Goal: Task Accomplishment & Management: Contribute content

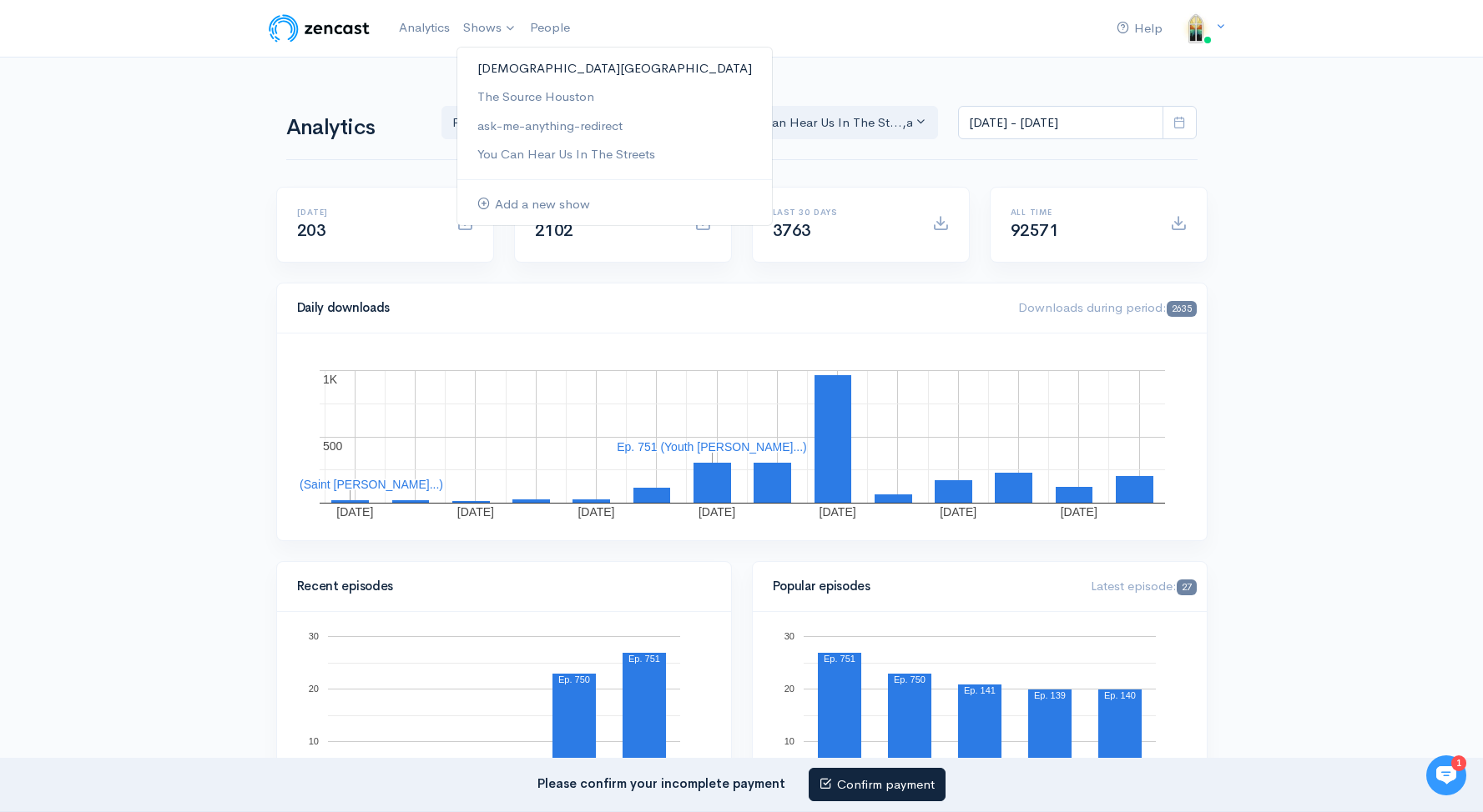
click at [634, 57] on link "[DEMOGRAPHIC_DATA][GEOGRAPHIC_DATA]" at bounding box center [615, 68] width 315 height 29
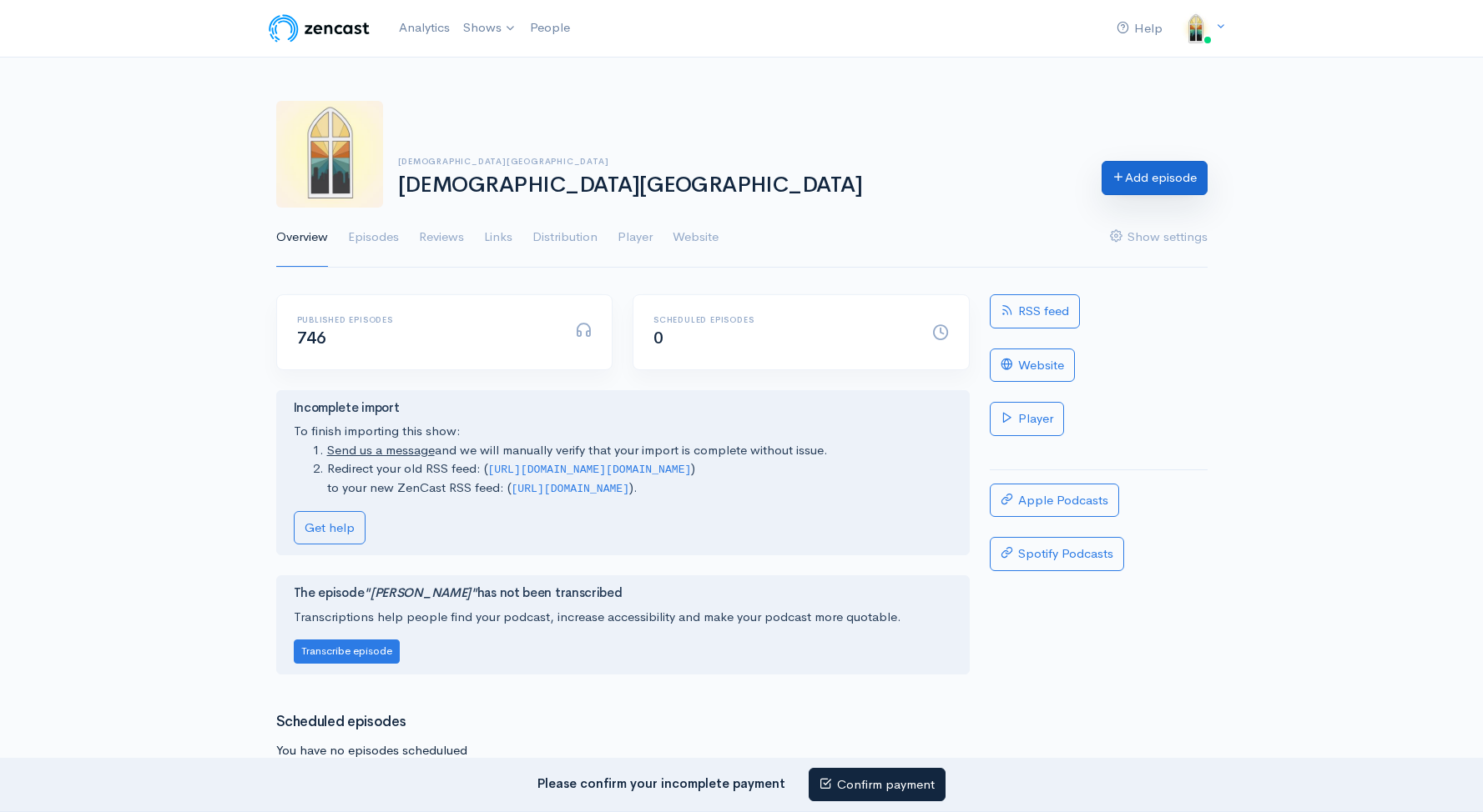
click at [1164, 172] on link "Add episode" at bounding box center [1154, 178] width 106 height 34
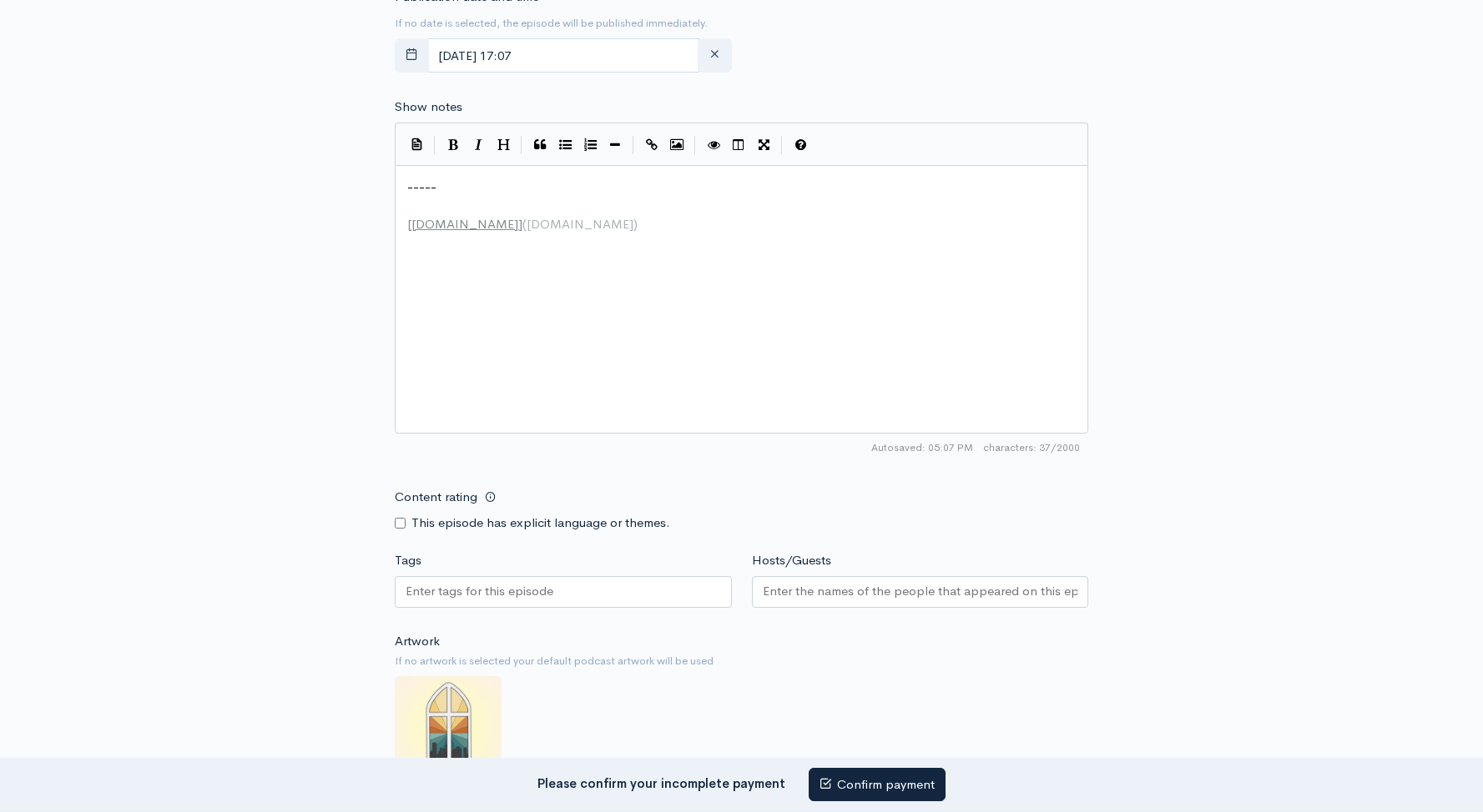
scroll to position [7, 0]
type textarea "----- [[DOMAIN_NAME]]([DOMAIN_NAME])"
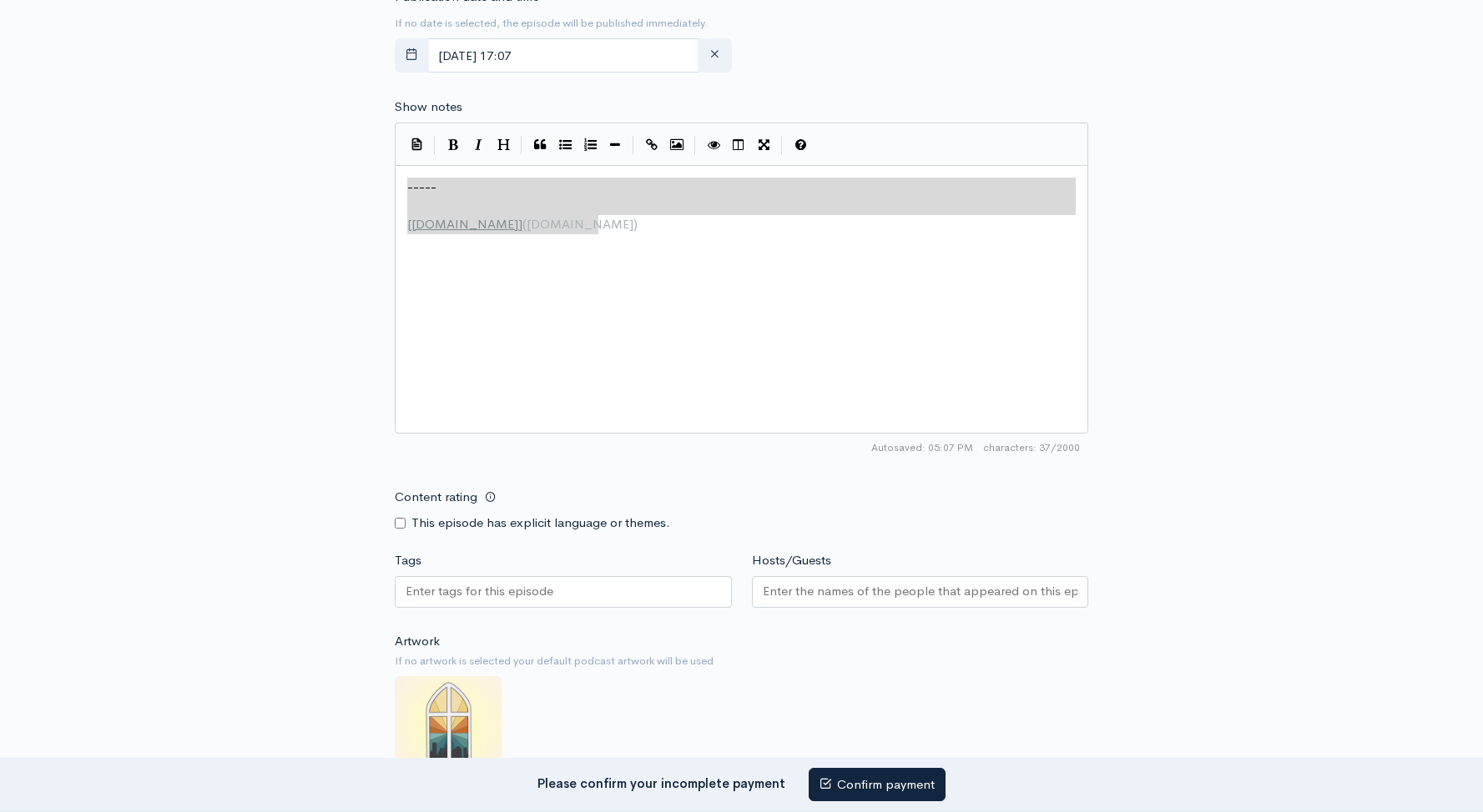
drag, startPoint x: 530, startPoint y: 238, endPoint x: 361, endPoint y: 195, distance: 174.4
click at [361, 195] on div "New episode Create a new episode Back to episodes Audio file Choose file 0 ZenC…" at bounding box center [742, 165] width 951 height 1654
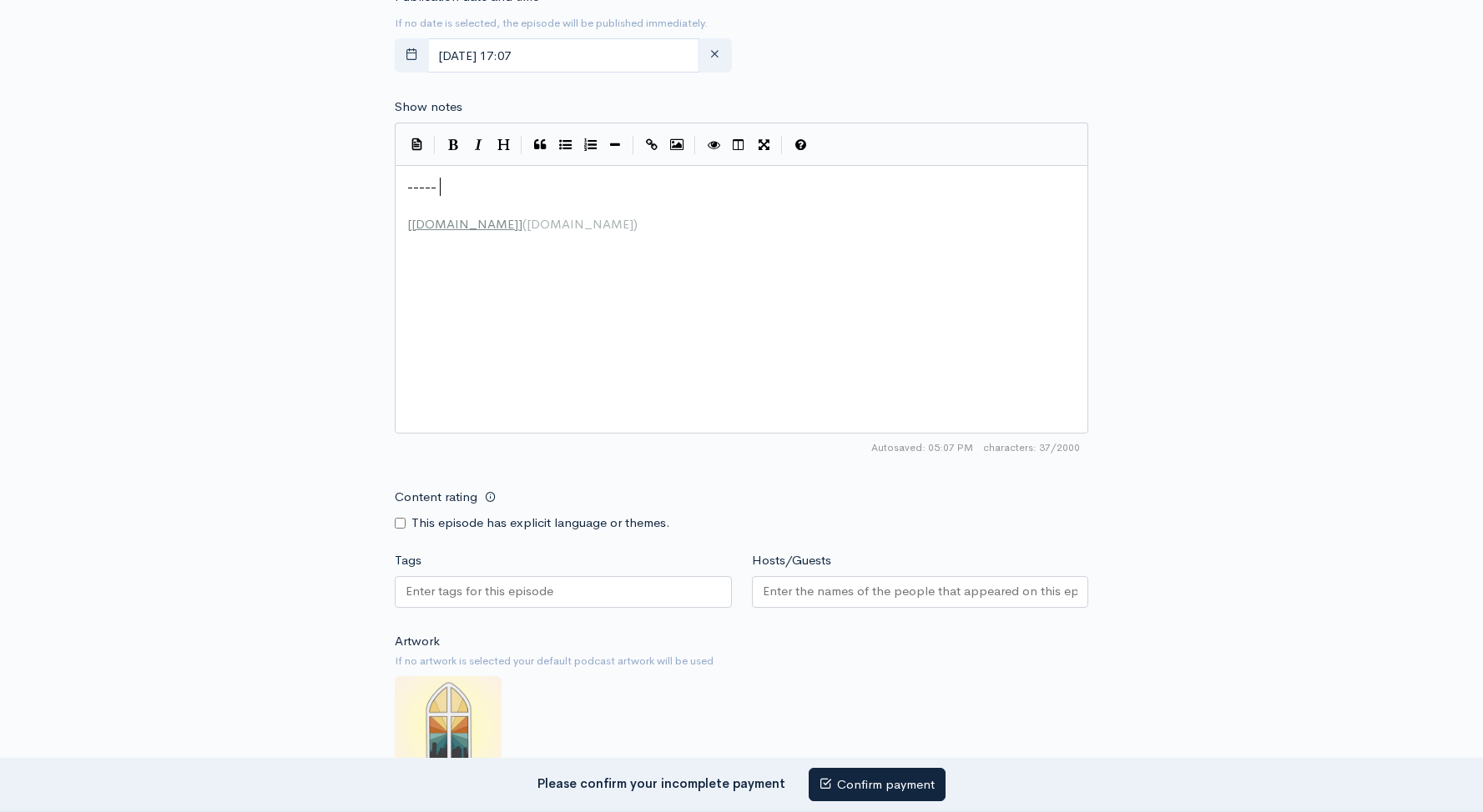
type textarea "-----"
drag, startPoint x: 511, startPoint y: 193, endPoint x: 247, endPoint y: 177, distance: 264.5
paste textarea "“First Fruits: Gather to Worship,” based on Psalm 103, explores why and how we …"
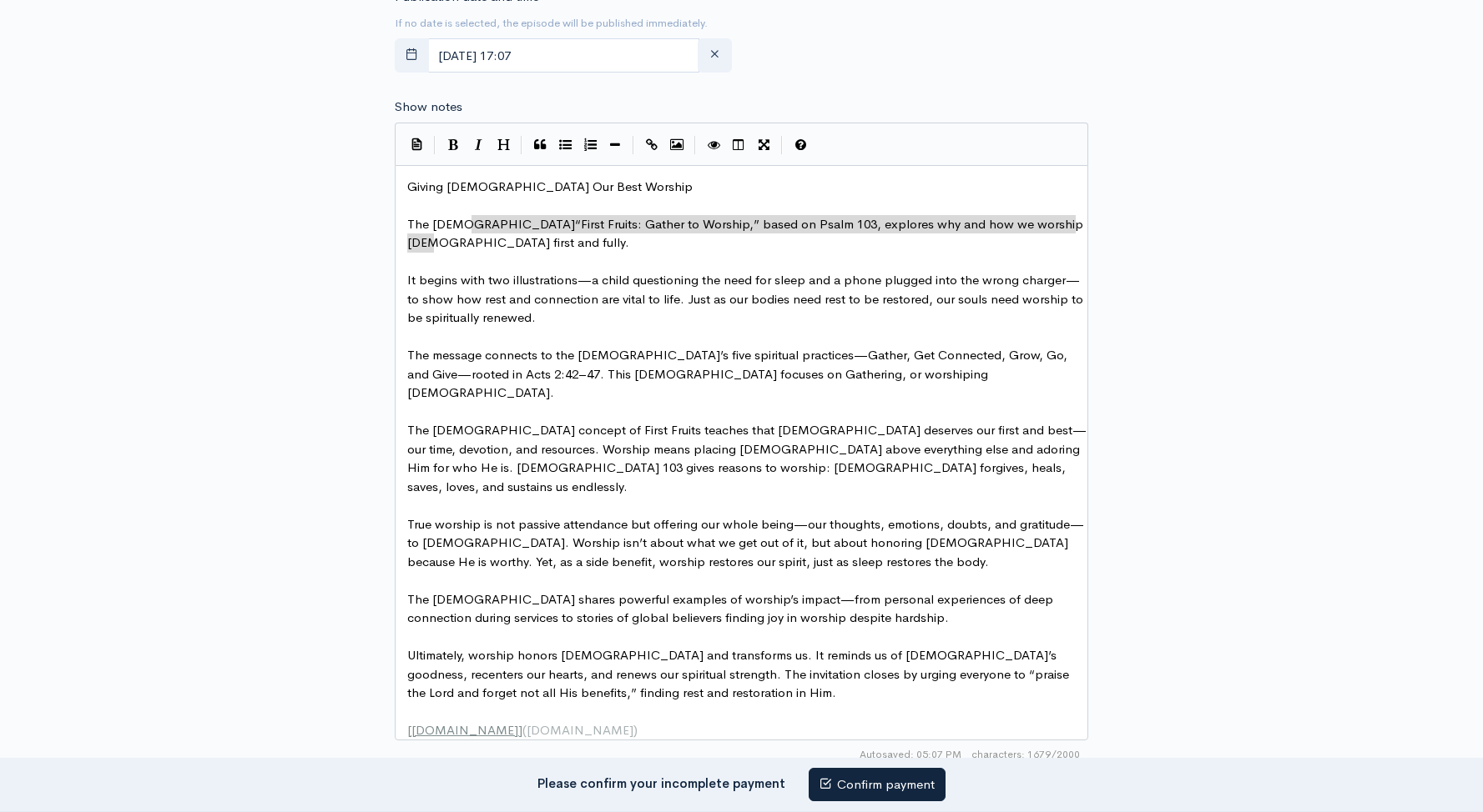
type textarea "First Fruits: Gather to Worship,” based on [DEMOGRAPHIC_DATA] 103, explores why…"
drag, startPoint x: 454, startPoint y: 242, endPoint x: 489, endPoint y: 221, distance: 40.8
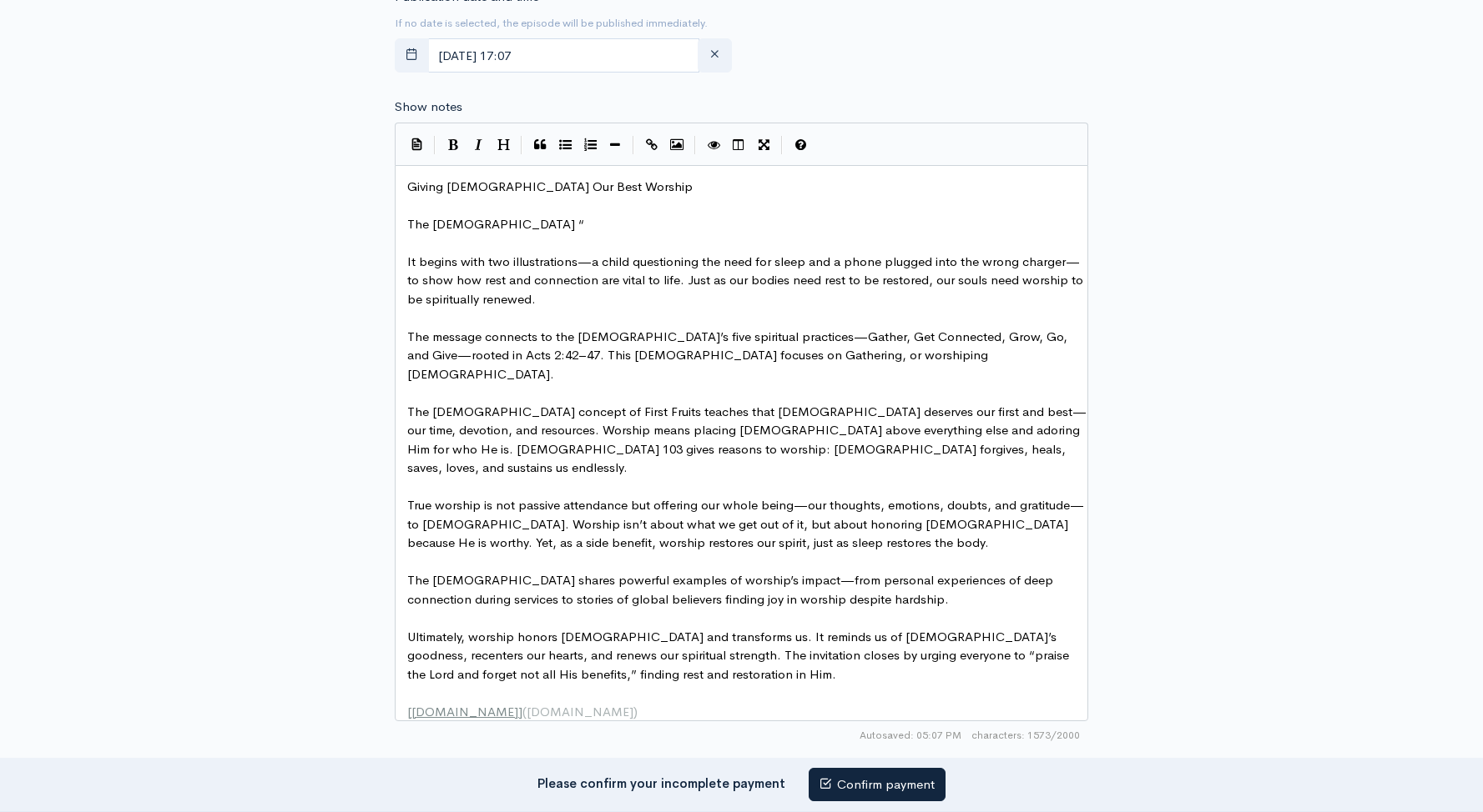
type textarea "It"
drag, startPoint x: 418, startPoint y: 261, endPoint x: 402, endPoint y: 261, distance: 16.0
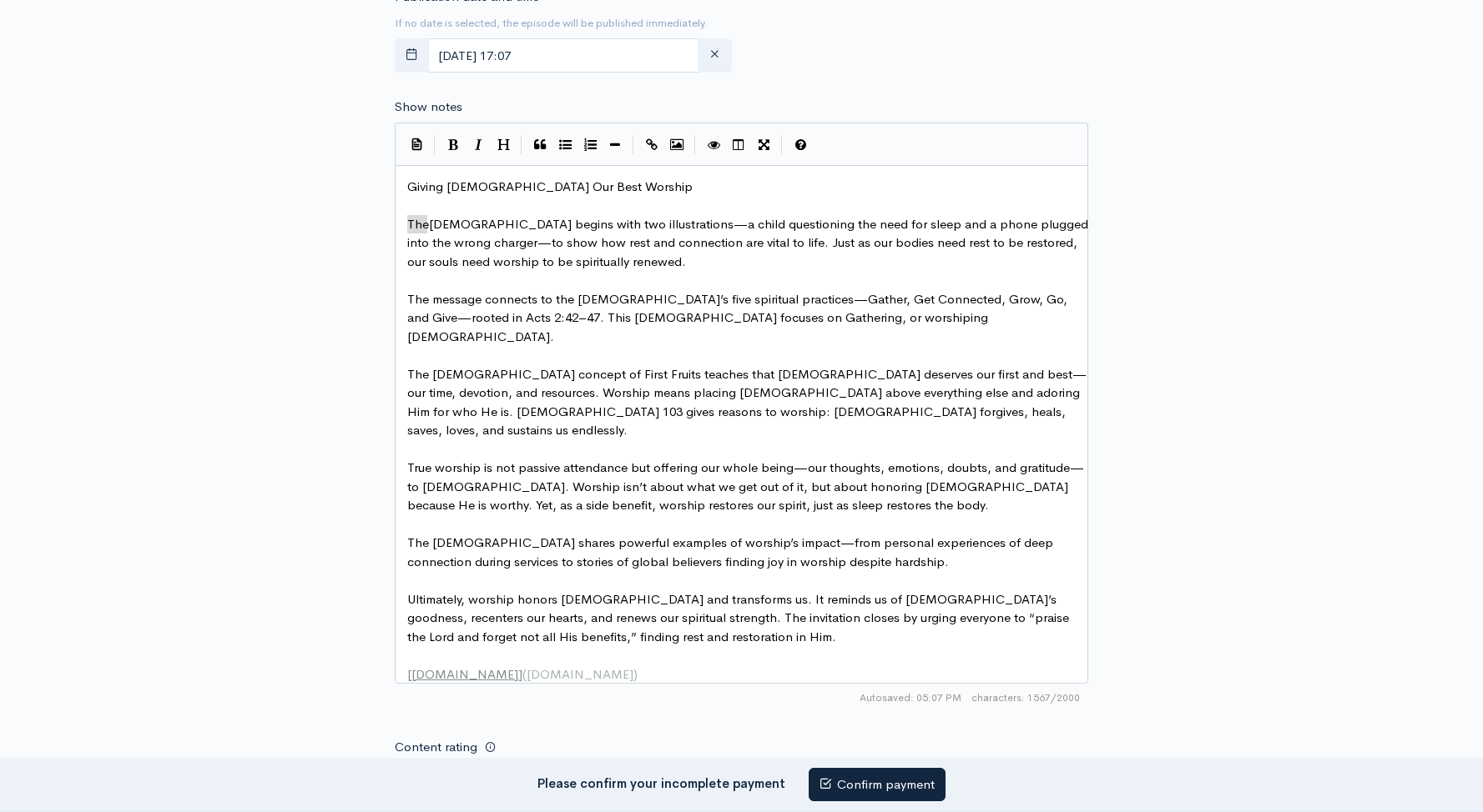
drag, startPoint x: 427, startPoint y: 223, endPoint x: 353, endPoint y: 219, distance: 74.1
type textarea "[PERSON_NAME]'s"
click at [408, 222] on span "[PERSON_NAME]'s [DEMOGRAPHIC_DATA] begins with two illustrations—a child questi…" at bounding box center [746, 242] width 677 height 53
type textarea "Paso"
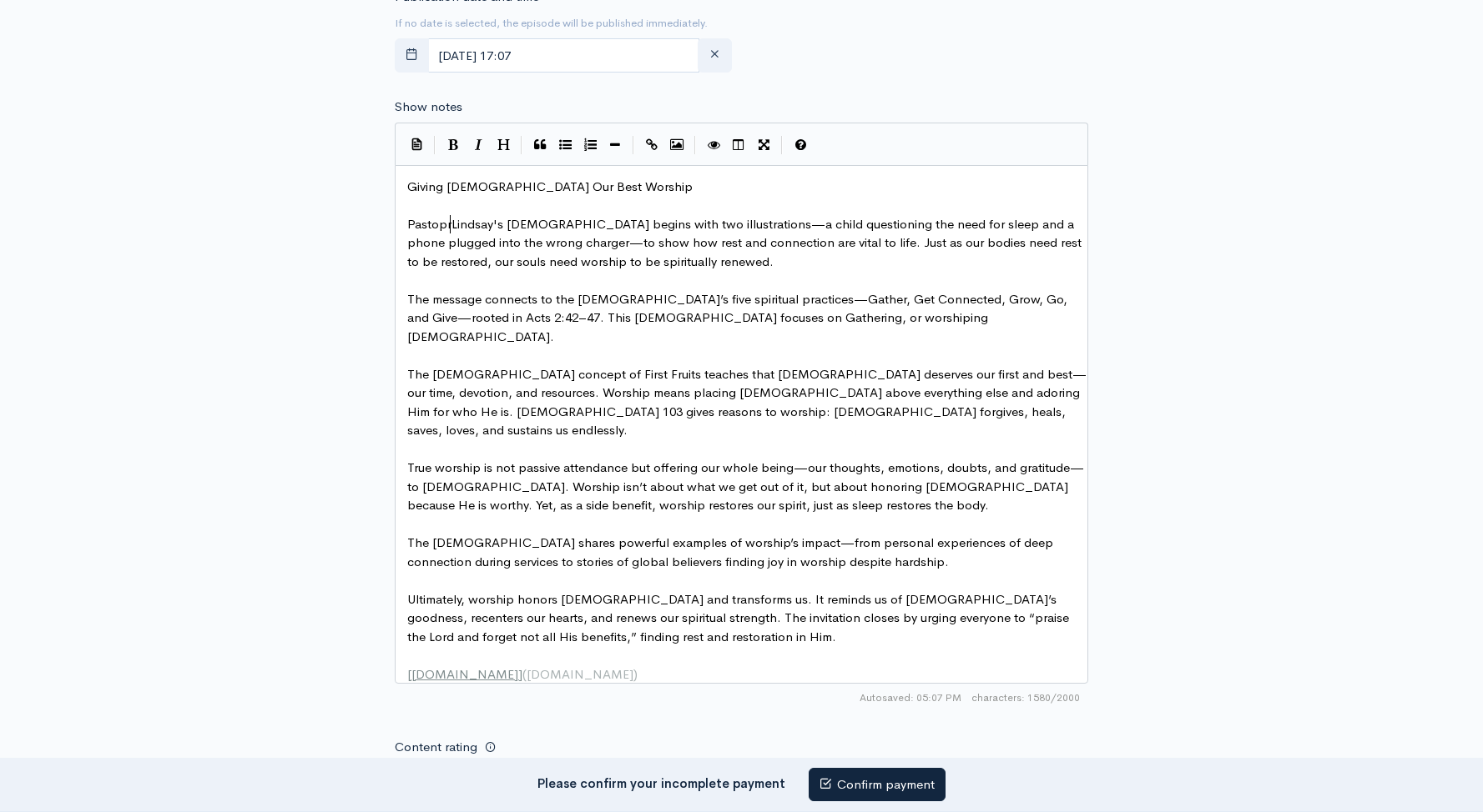
type textarea "topr"
type textarea "r"
drag, startPoint x: 588, startPoint y: 191, endPoint x: 357, endPoint y: 181, distance: 231.2
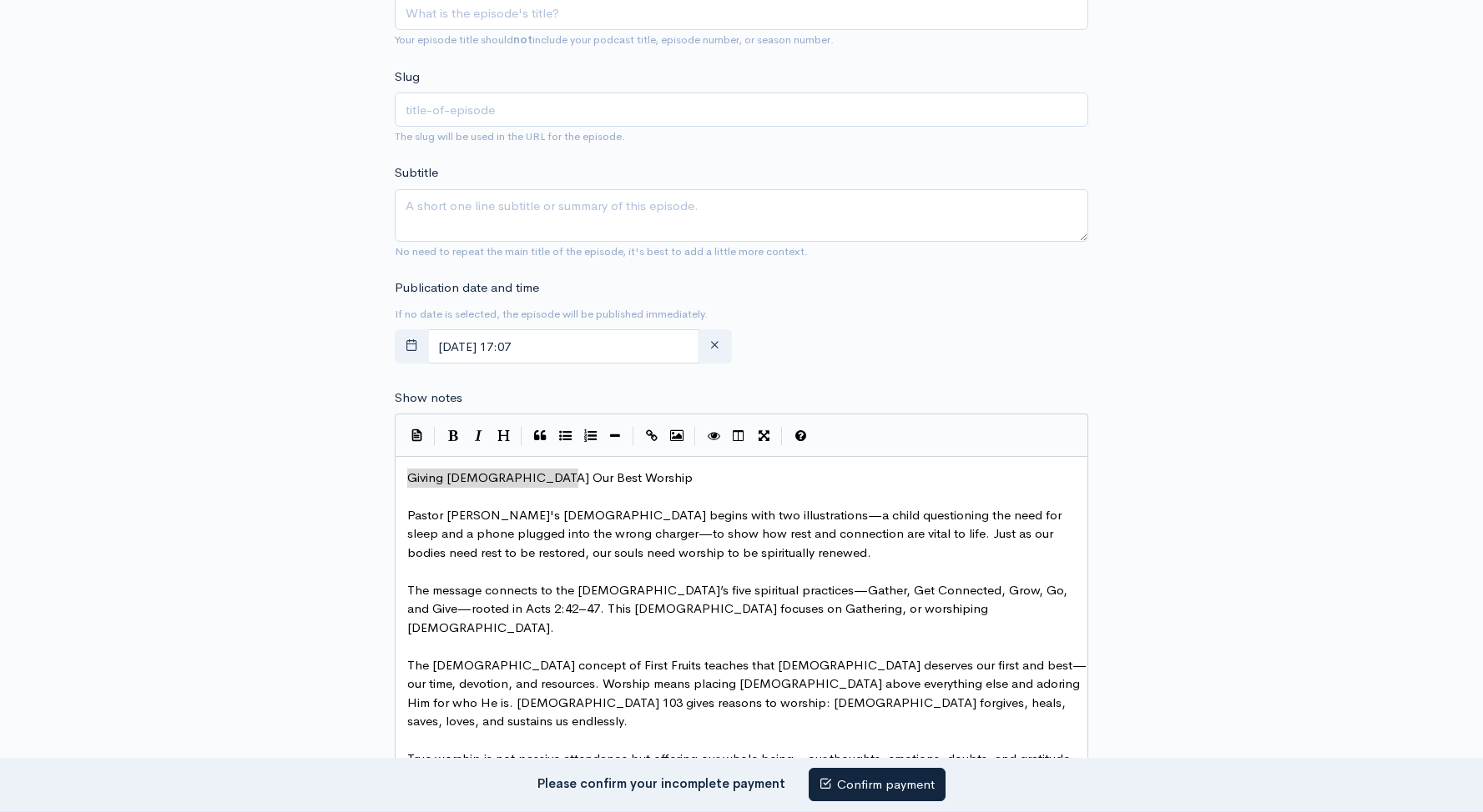
type textarea "Giving [DEMOGRAPHIC_DATA] Our Best Worship"
click at [490, 101] on input "text" at bounding box center [741, 109] width 693 height 34
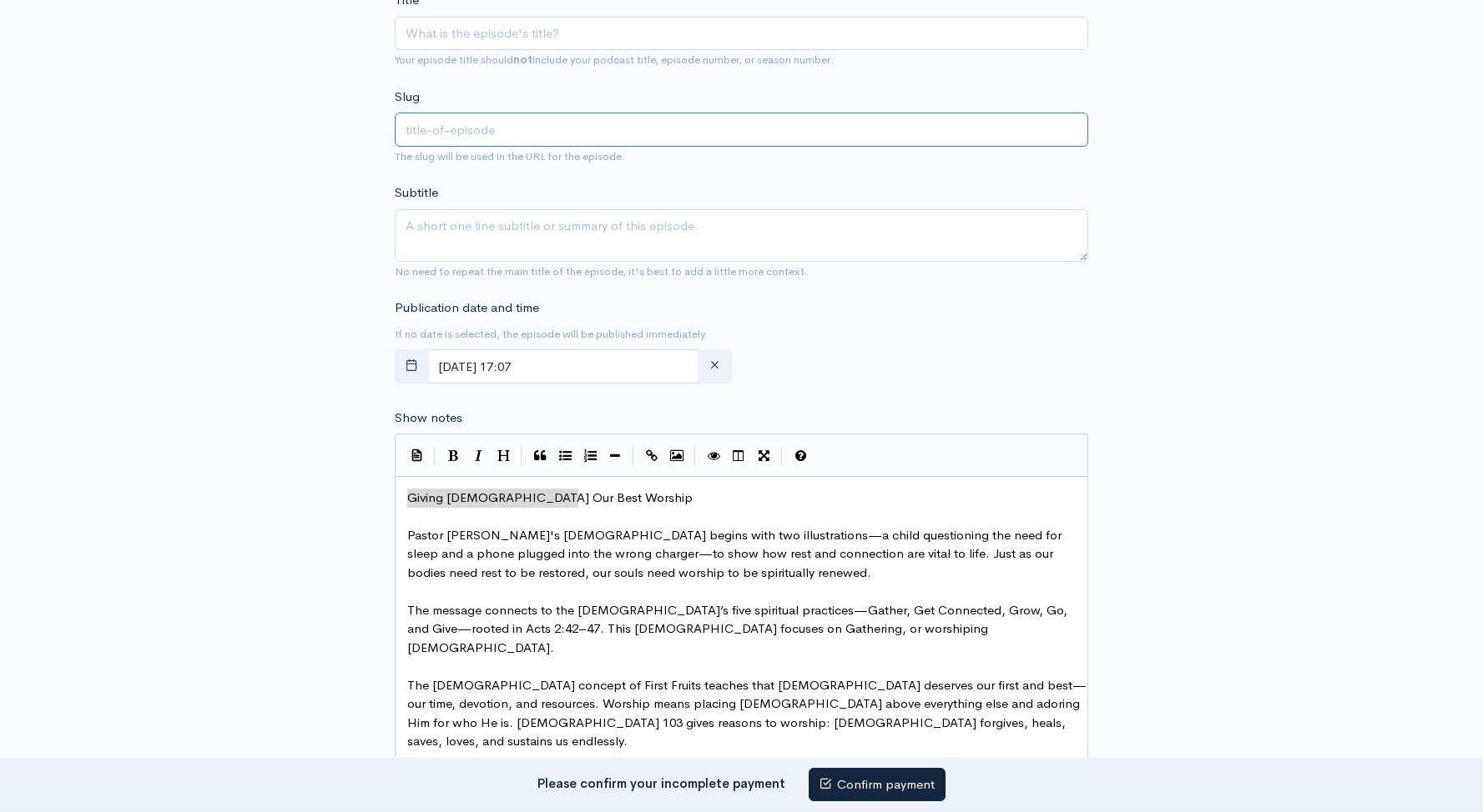
scroll to position [397, 0]
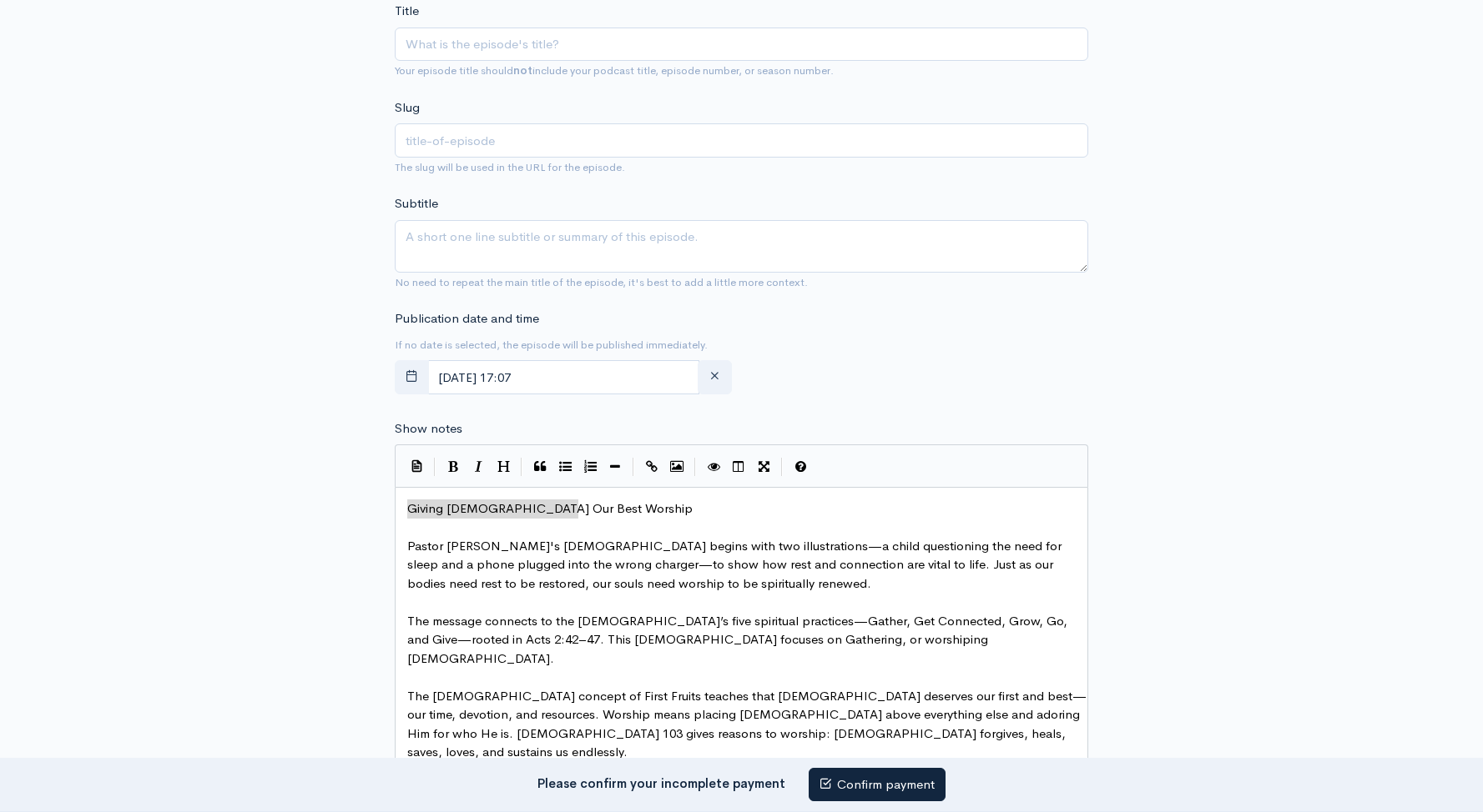
drag, startPoint x: 495, startPoint y: 67, endPoint x: 500, endPoint y: 57, distance: 11.2
click at [495, 67] on small "Your episode title should not include your podcast title, episode number, or se…" at bounding box center [614, 70] width 439 height 14
click at [509, 51] on input "Title" at bounding box center [741, 45] width 693 height 34
paste input "Giving [DEMOGRAPHIC_DATA] Our Best Worship"
type input "Giving [DEMOGRAPHIC_DATA] Our Best Worship"
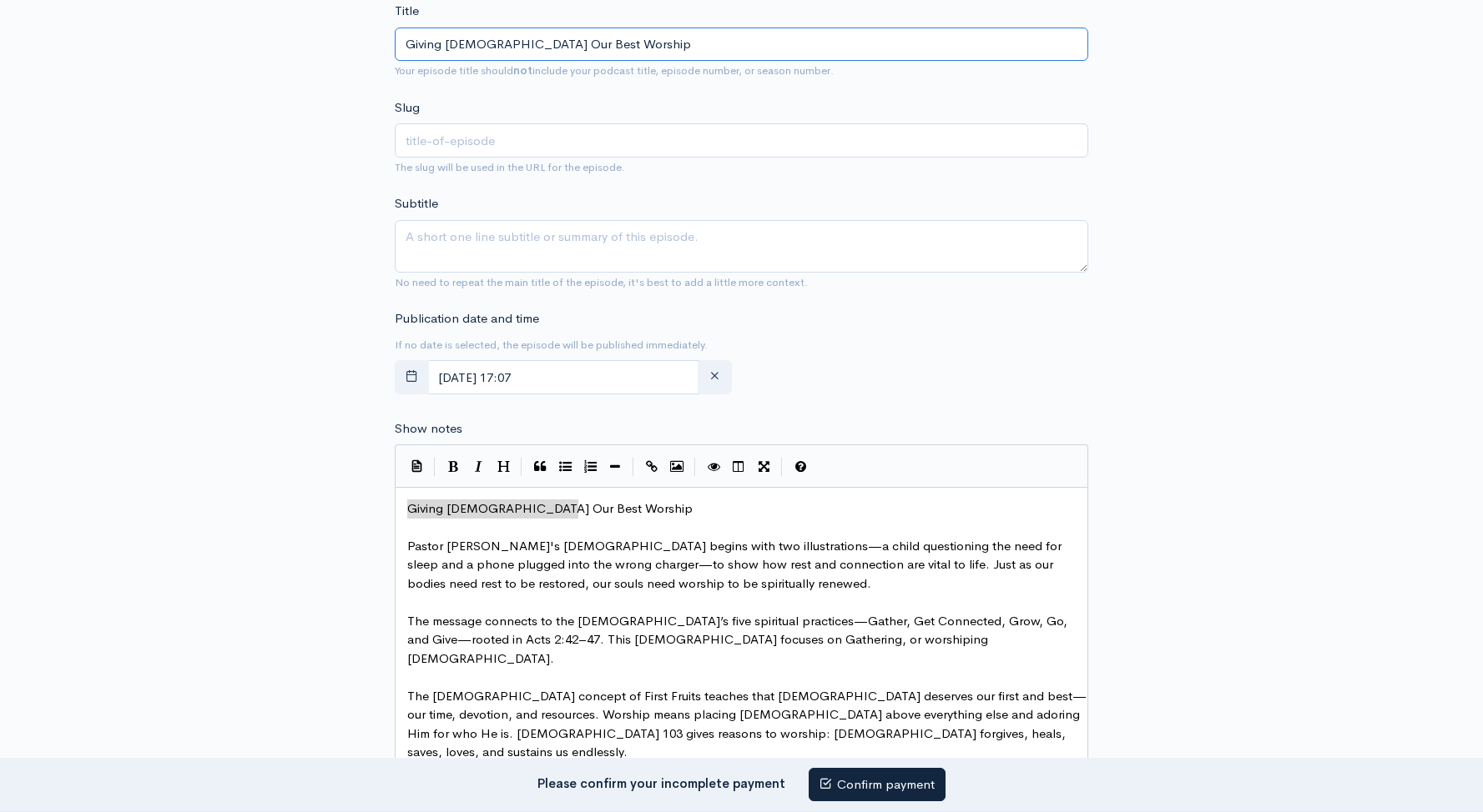
type input "giving-[DEMOGRAPHIC_DATA]-our-best-worship"
type input "Giving [DEMOGRAPHIC_DATA] Our Best Worship"
type textarea "Giving [DEMOGRAPHIC_DATA] Our Best Worship"
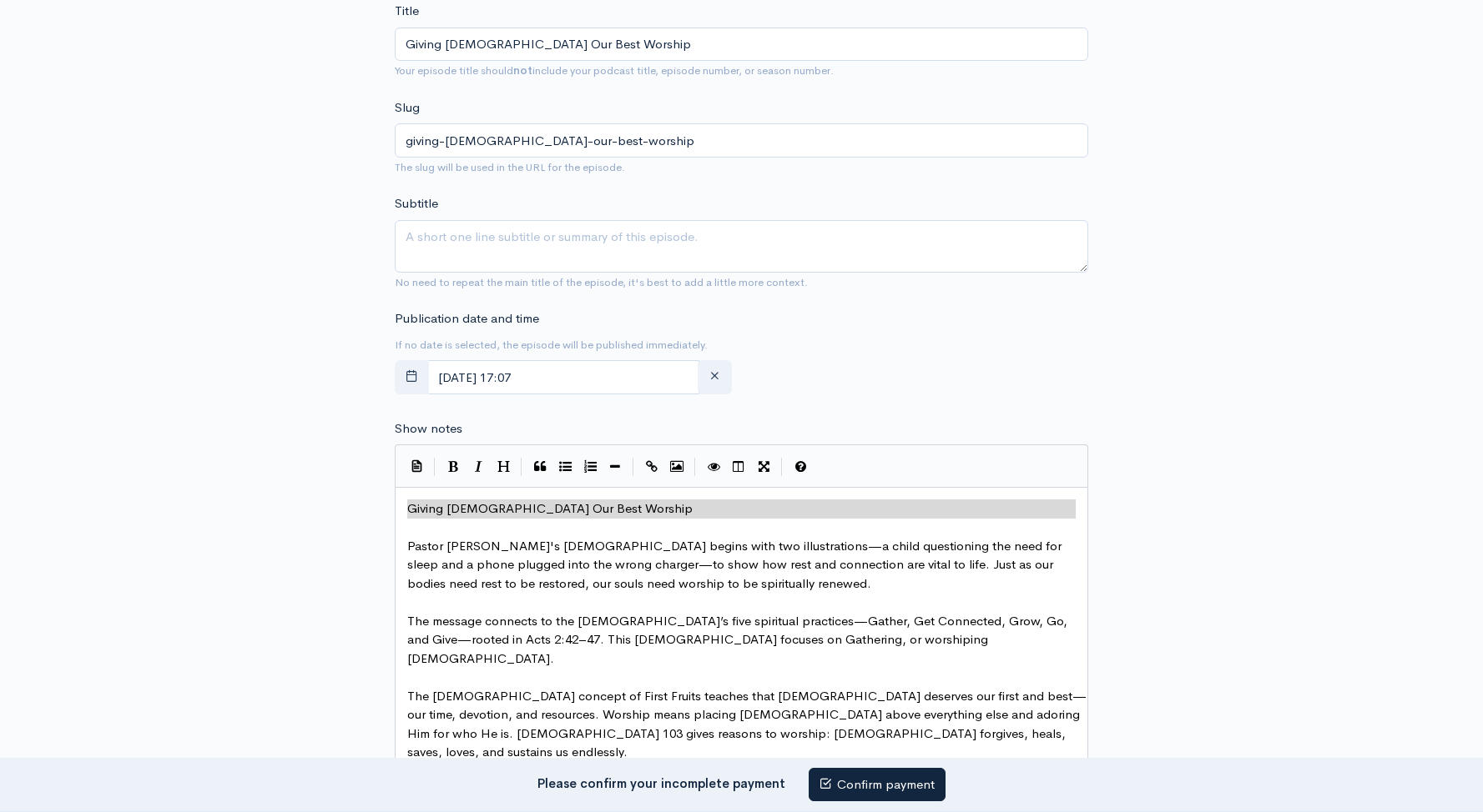
drag, startPoint x: 620, startPoint y: 533, endPoint x: 322, endPoint y: 501, distance: 299.7
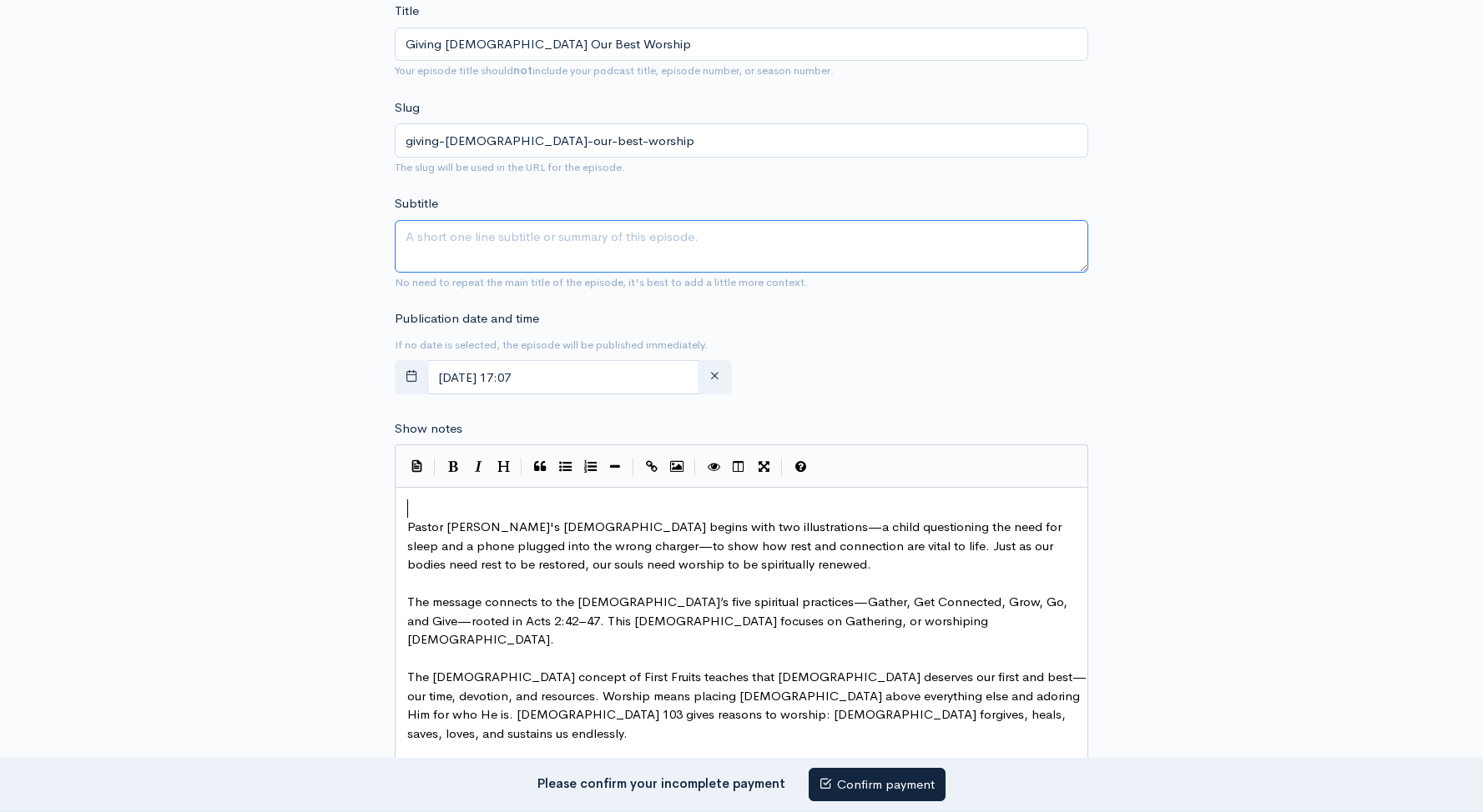
click at [465, 246] on textarea "Subtitle" at bounding box center [741, 246] width 693 height 52
click at [404, 525] on pre "Pastor [PERSON_NAME]'s [DEMOGRAPHIC_DATA] begins with two illustrations—a child…" at bounding box center [748, 547] width 688 height 57
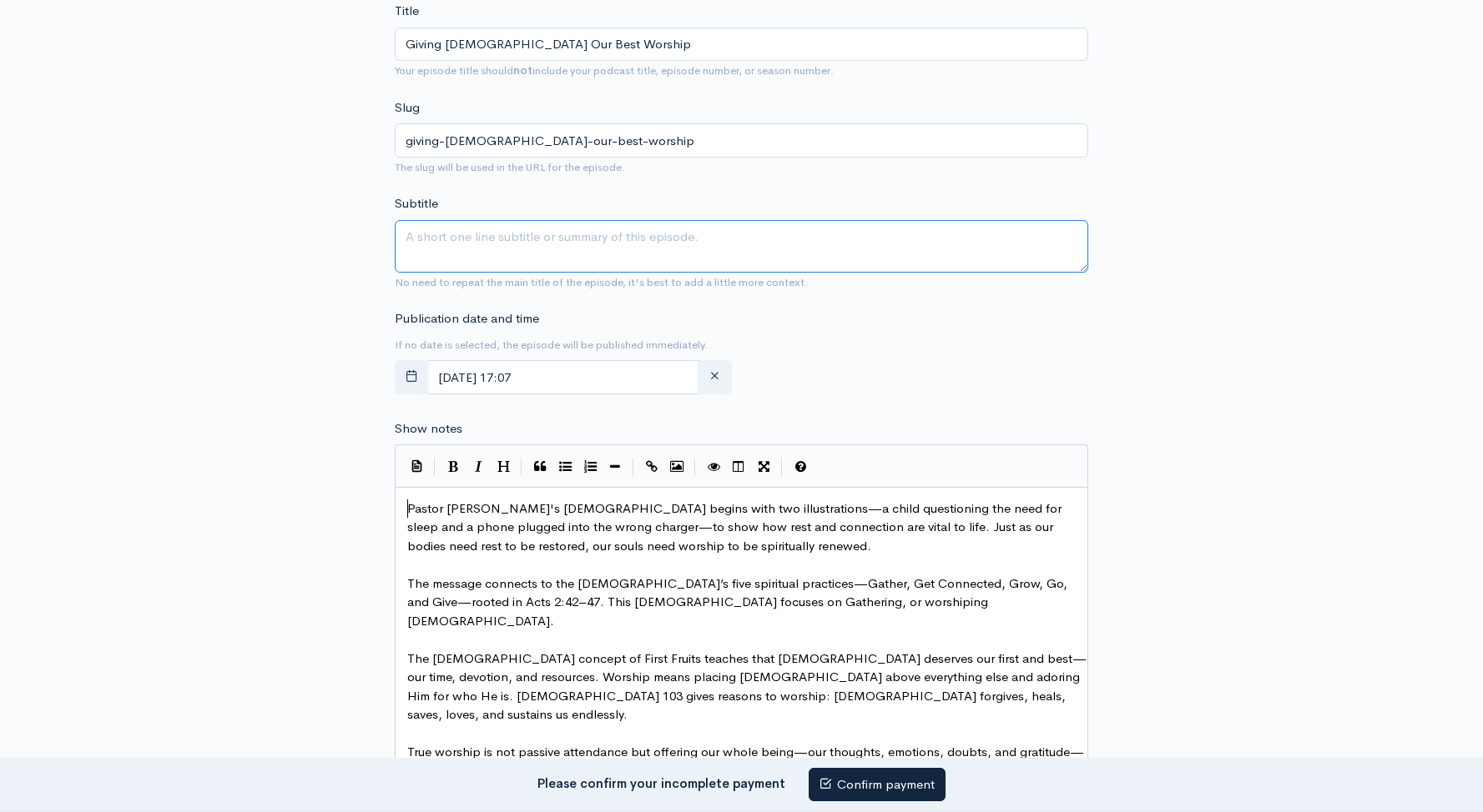
click at [481, 233] on textarea "Subtitle" at bounding box center [741, 246] width 693 height 52
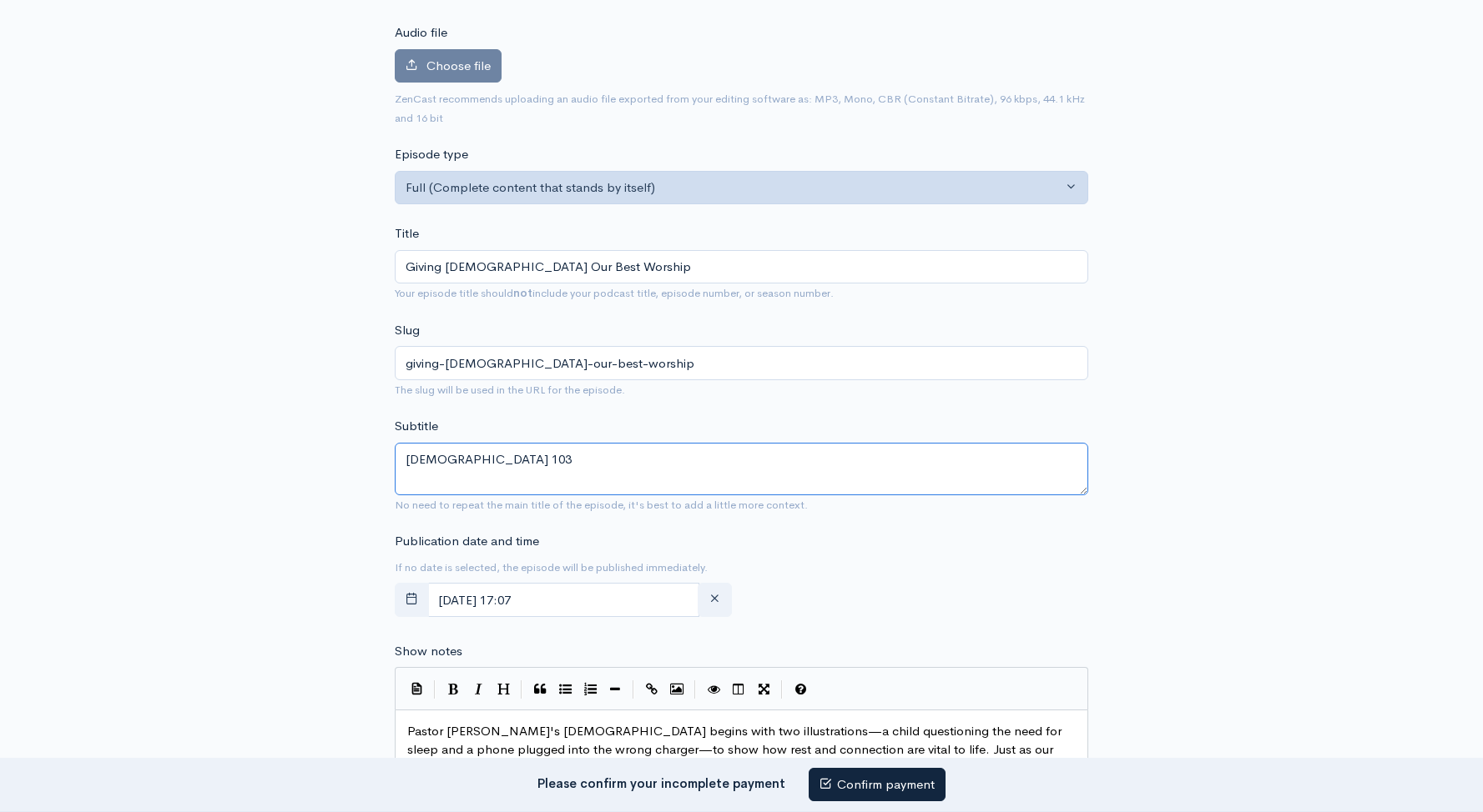
scroll to position [102, 0]
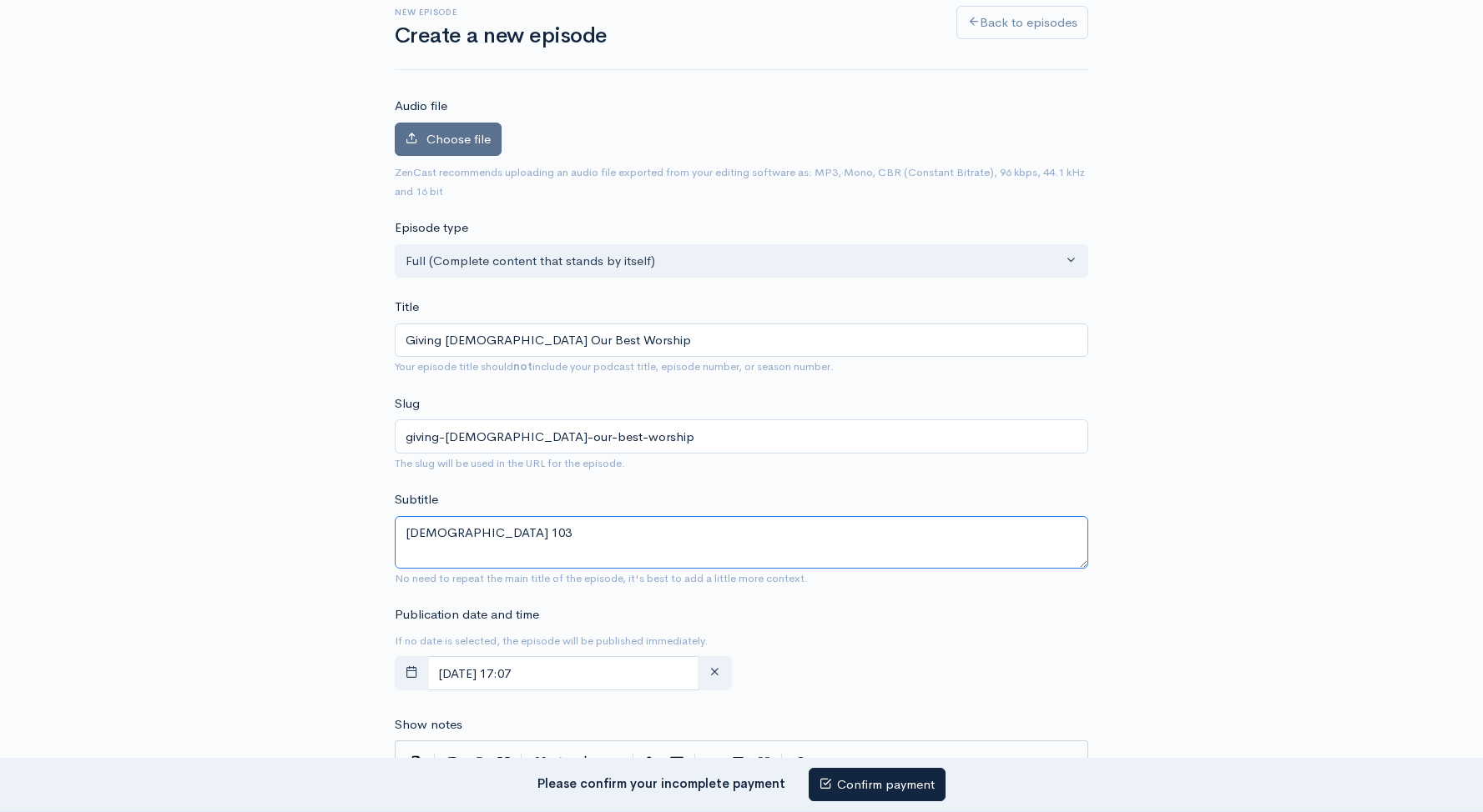
type textarea "[DEMOGRAPHIC_DATA] 103"
click at [432, 142] on span "Choose file" at bounding box center [459, 139] width 65 height 16
click at [0, 0] on input "Choose file" at bounding box center [0, 0] width 0 height 0
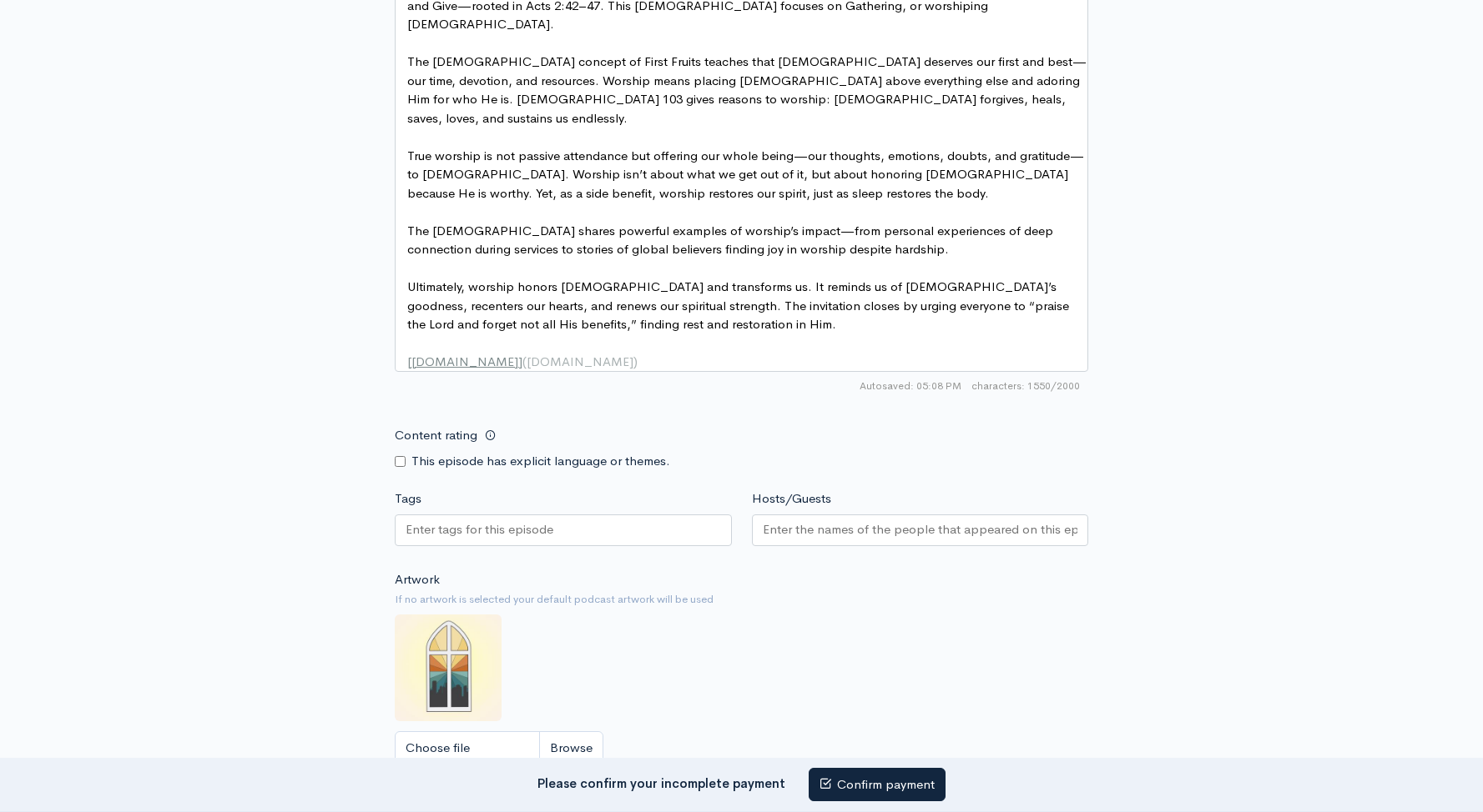
scroll to position [1399, 0]
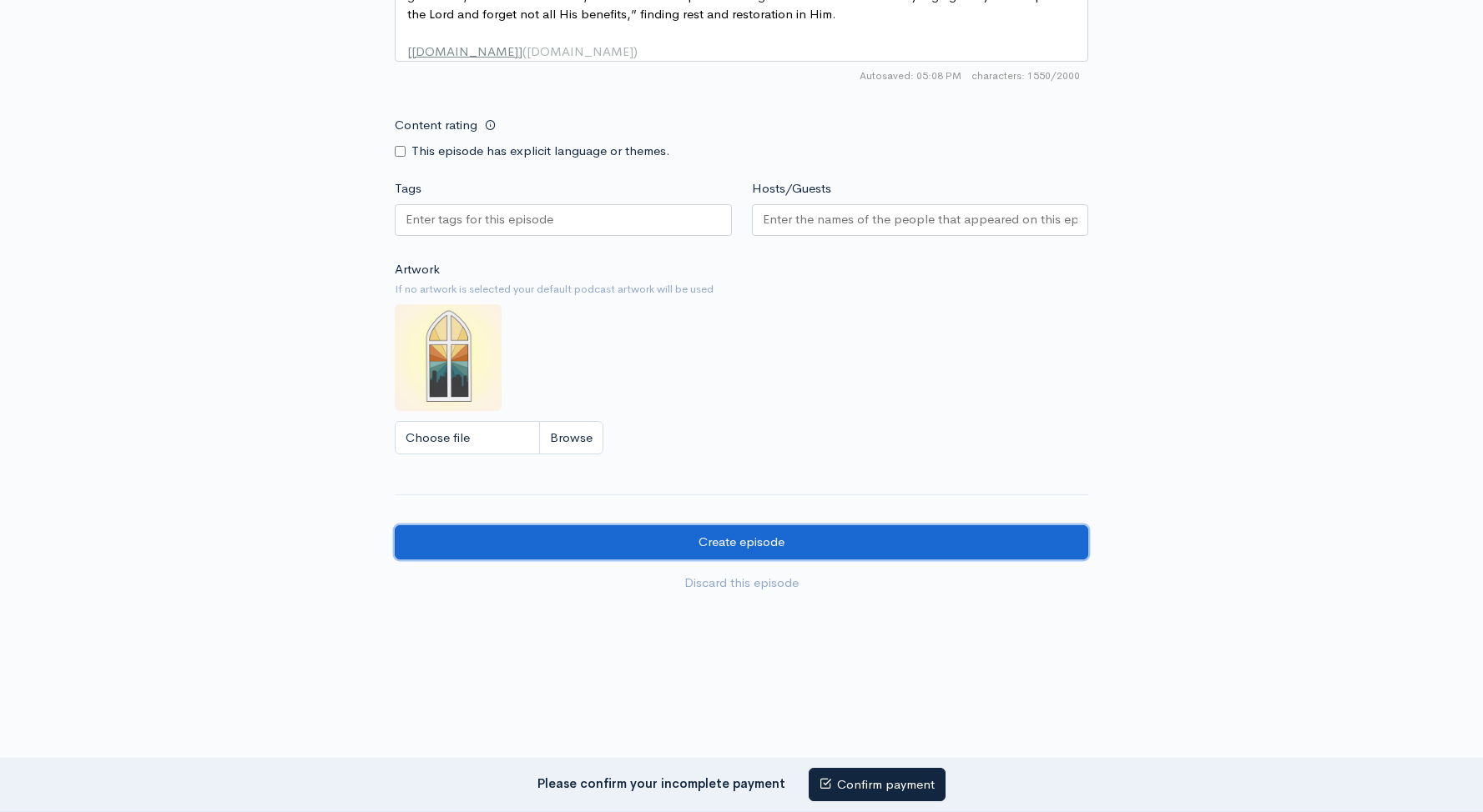
click at [588, 526] on input "Create episode" at bounding box center [741, 543] width 693 height 34
